Goal: Check status: Check status

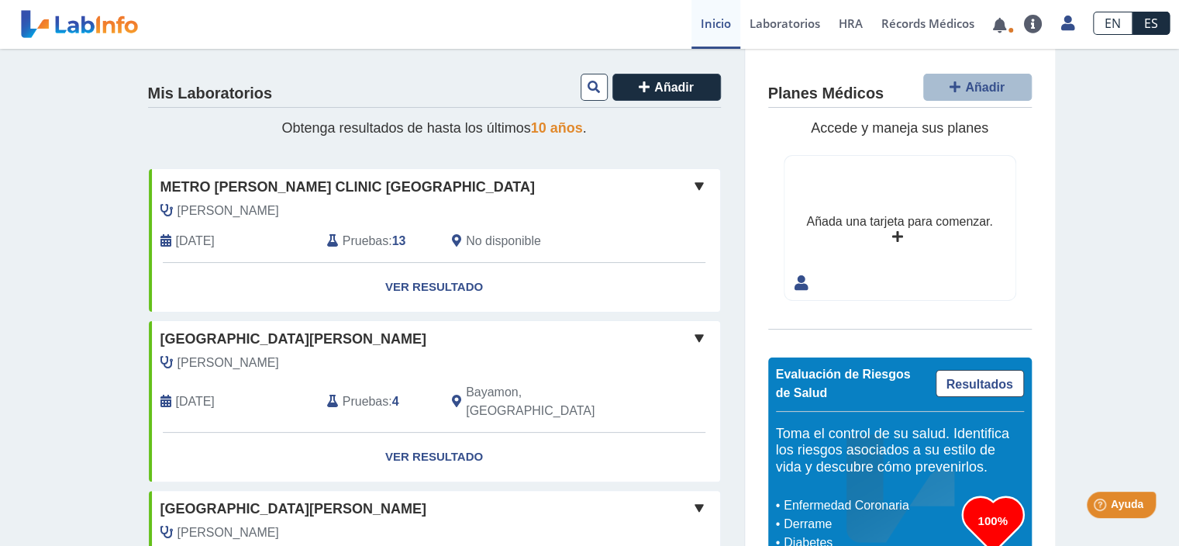
click at [395, 237] on b "13" at bounding box center [399, 240] width 14 height 13
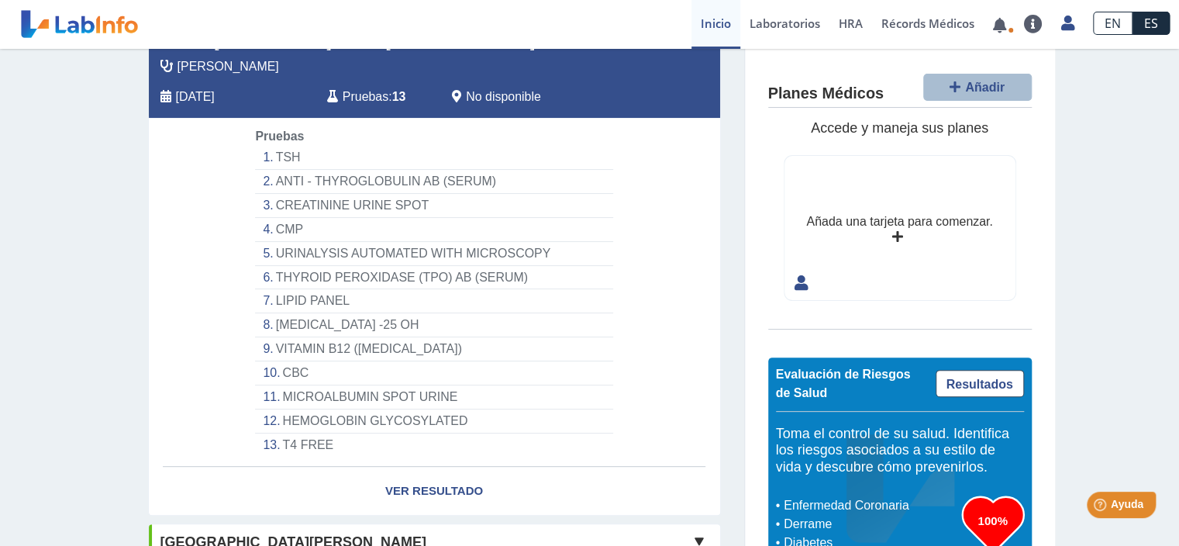
scroll to position [167, 0]
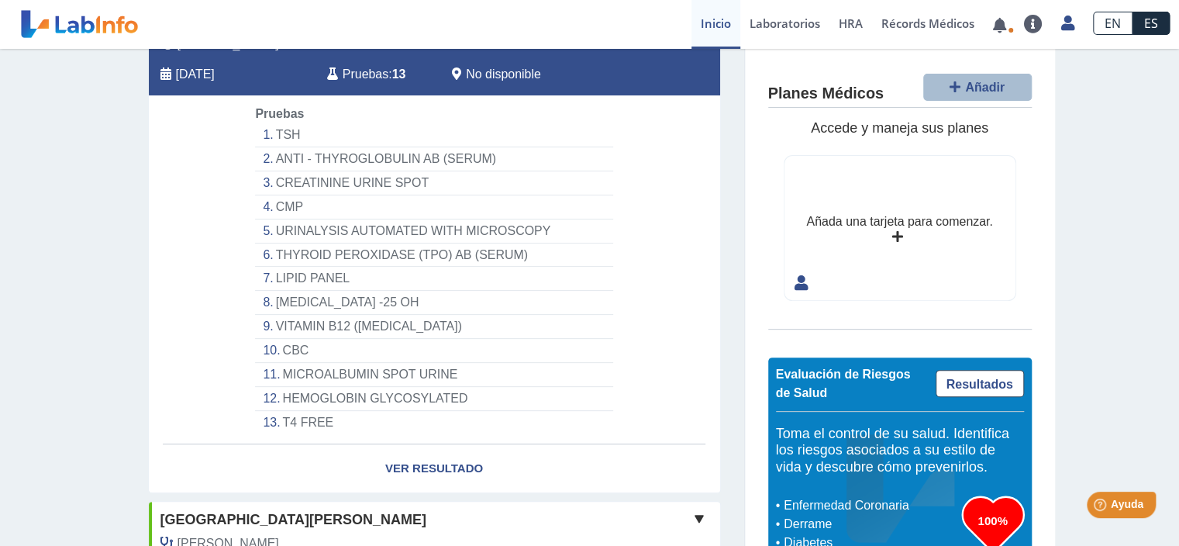
click at [266, 302] on li "[MEDICAL_DATA] -25 OH" at bounding box center [433, 303] width 357 height 24
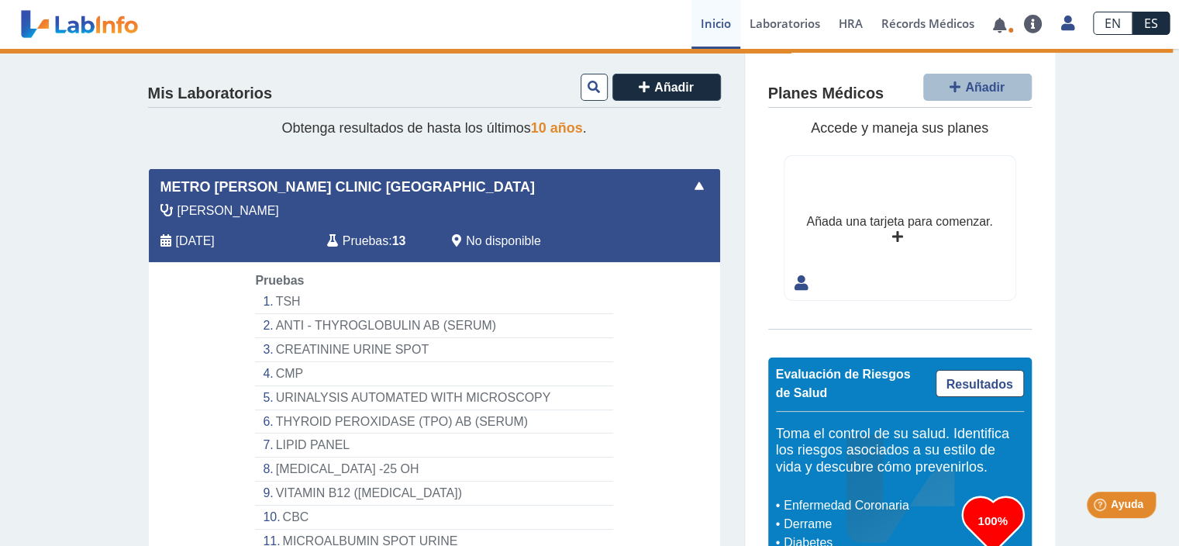
select select "**********"
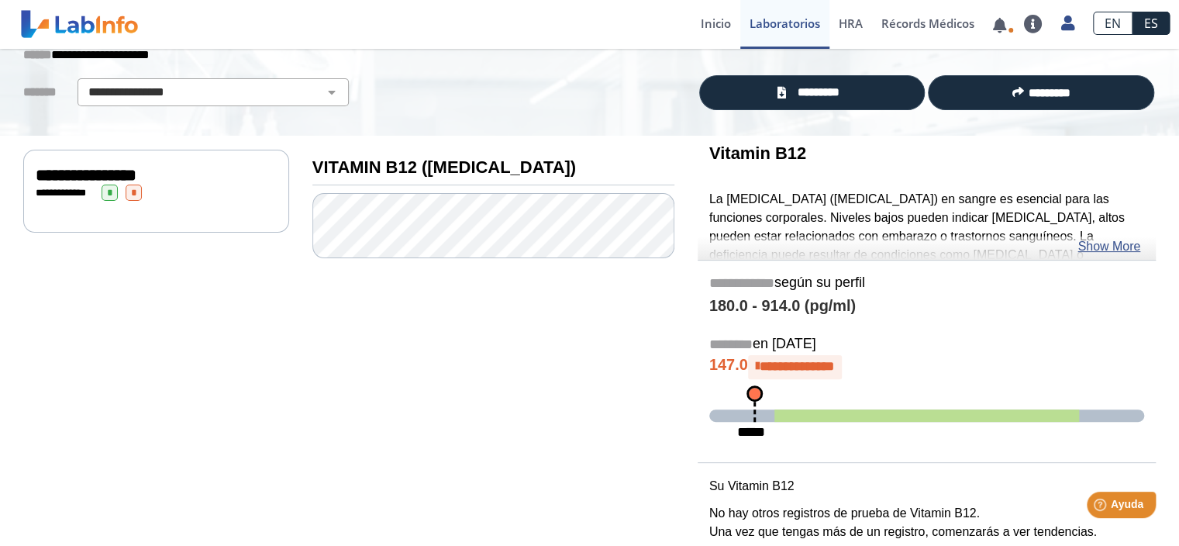
scroll to position [118, 0]
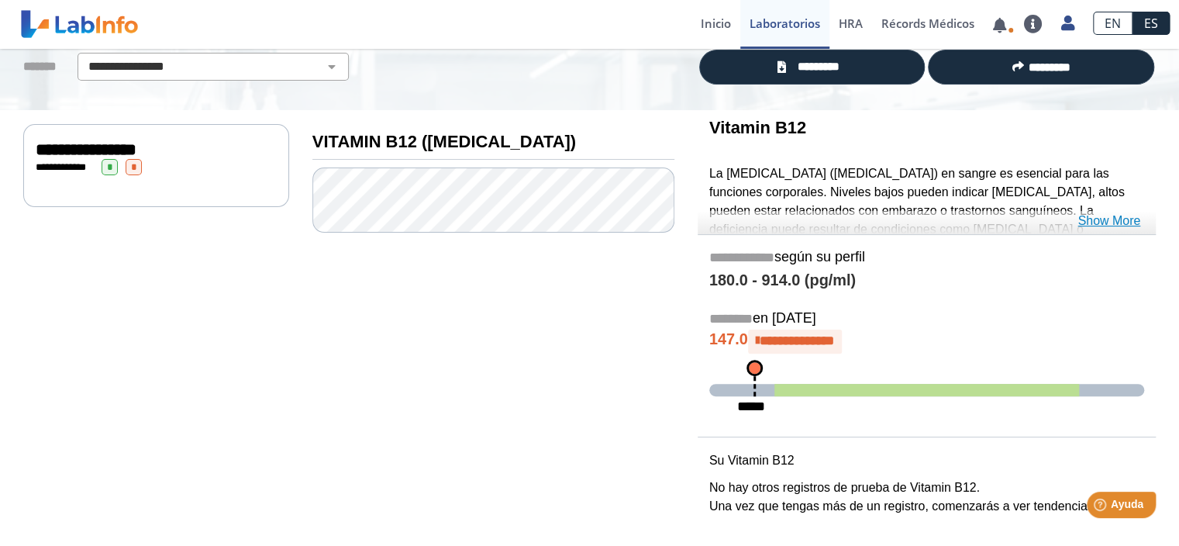
click at [1113, 226] on link "Show More" at bounding box center [1108, 221] width 63 height 19
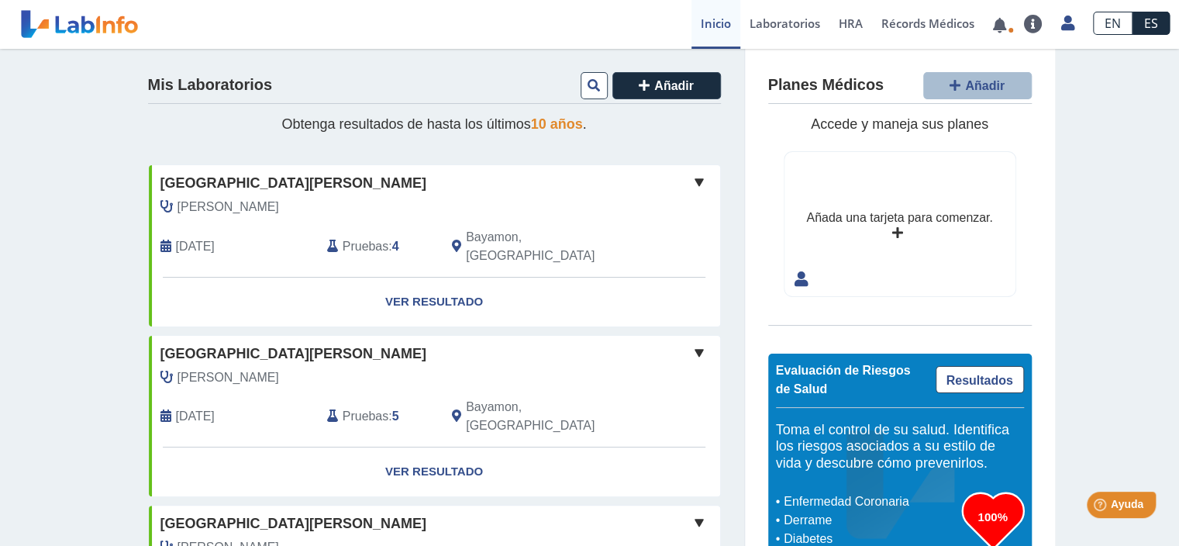
click at [557, 124] on span "10 años" at bounding box center [557, 124] width 52 height 16
